Goal: Use online tool/utility: Utilize a website feature to perform a specific function

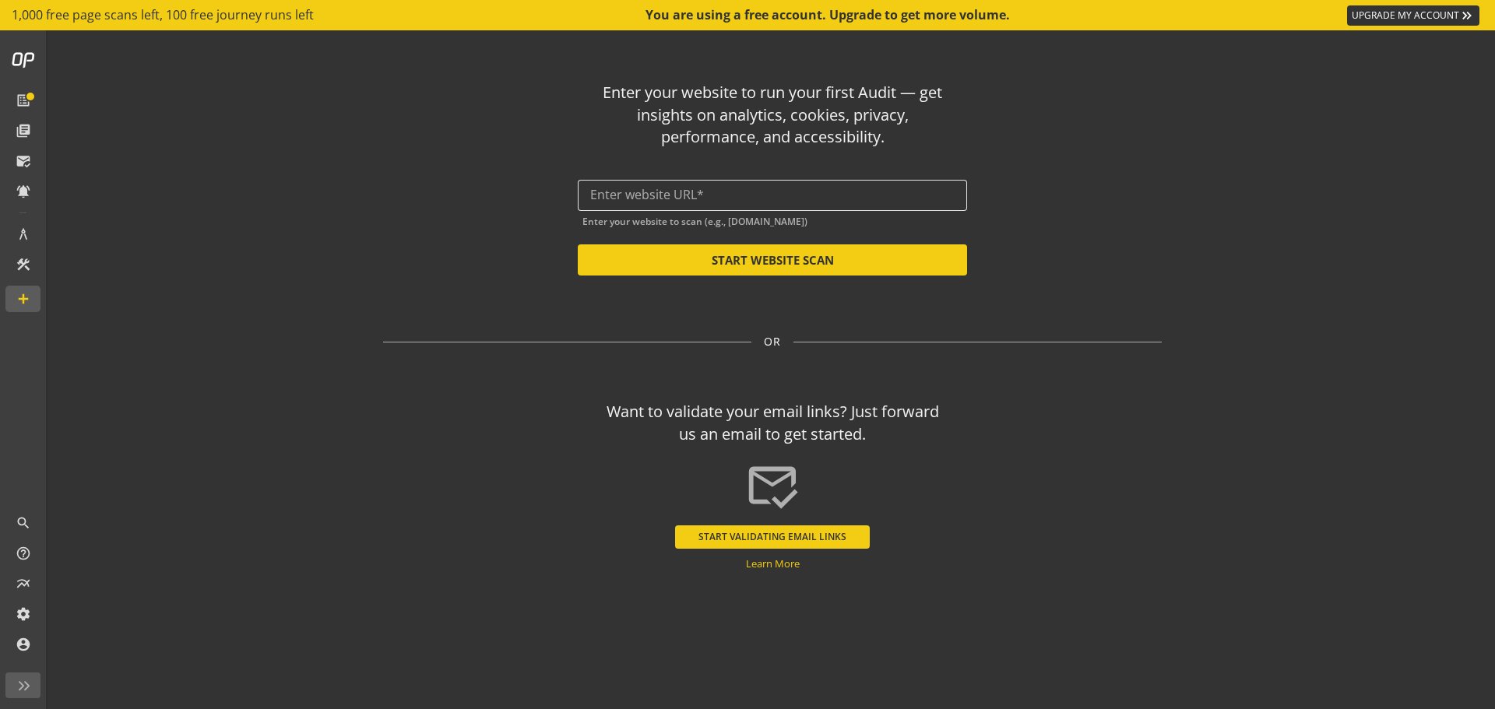
click at [633, 186] on div at bounding box center [772, 195] width 364 height 31
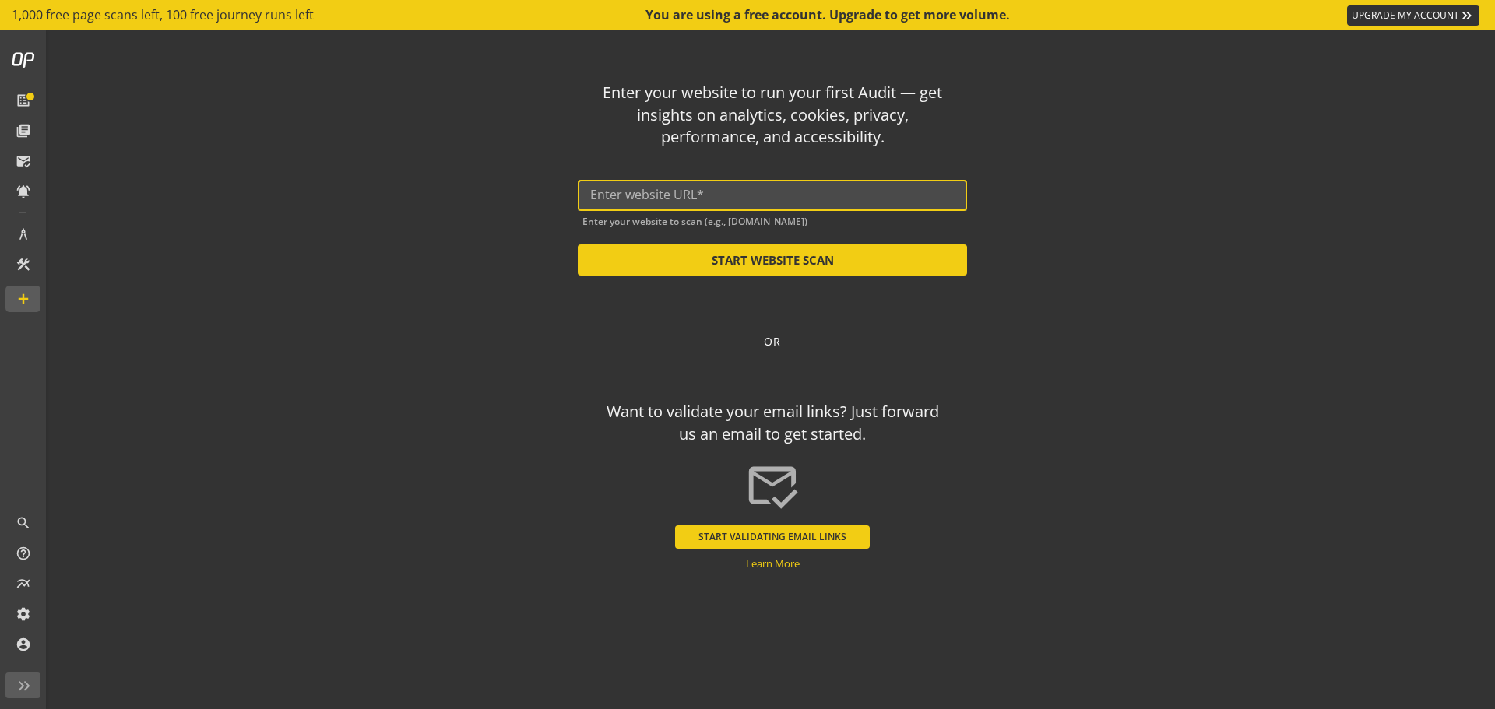
paste input "[URL][DOMAIN_NAME]"
type input "[URL][DOMAIN_NAME]"
click at [660, 254] on button "START WEBSITE SCAN" at bounding box center [772, 259] width 389 height 31
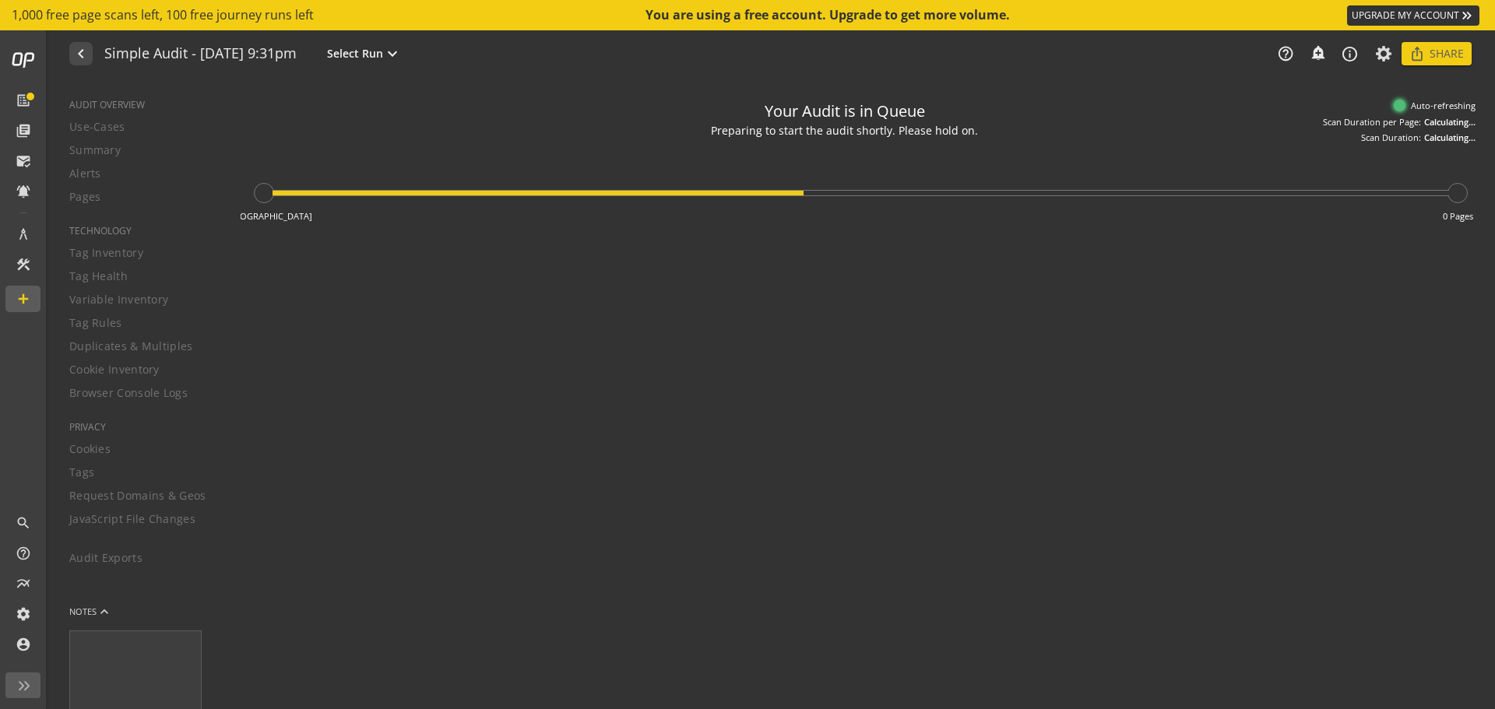
type textarea "Notes can include: -a description of what this audit is validating -changes in …"
